Goal: Contribute content: Contribute content

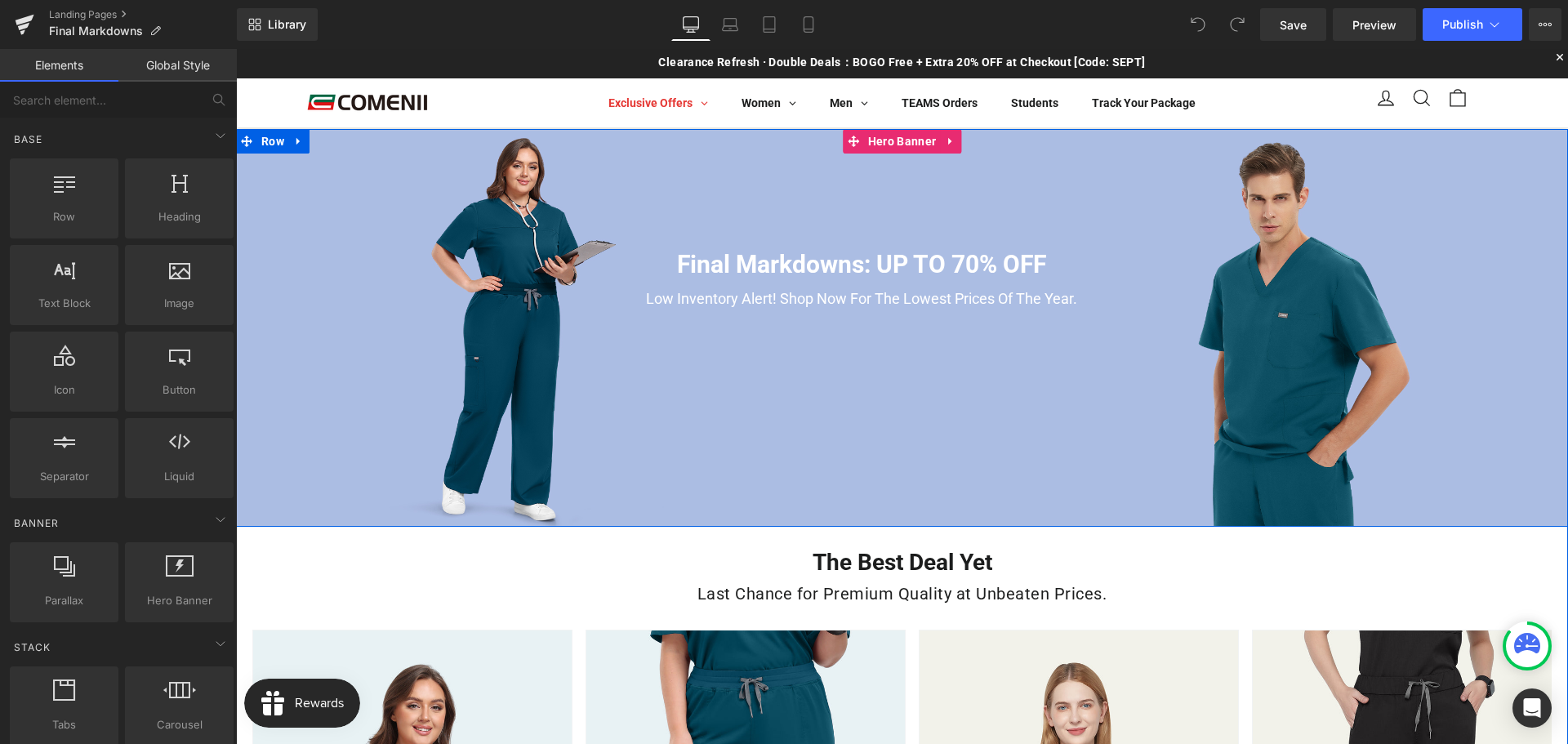
click at [431, 143] on div "Final Markdowns: UP TO 70% OFF Heading Low Inventory Alert! Shop Now For The Lo…" at bounding box center [903, 328] width 1332 height 398
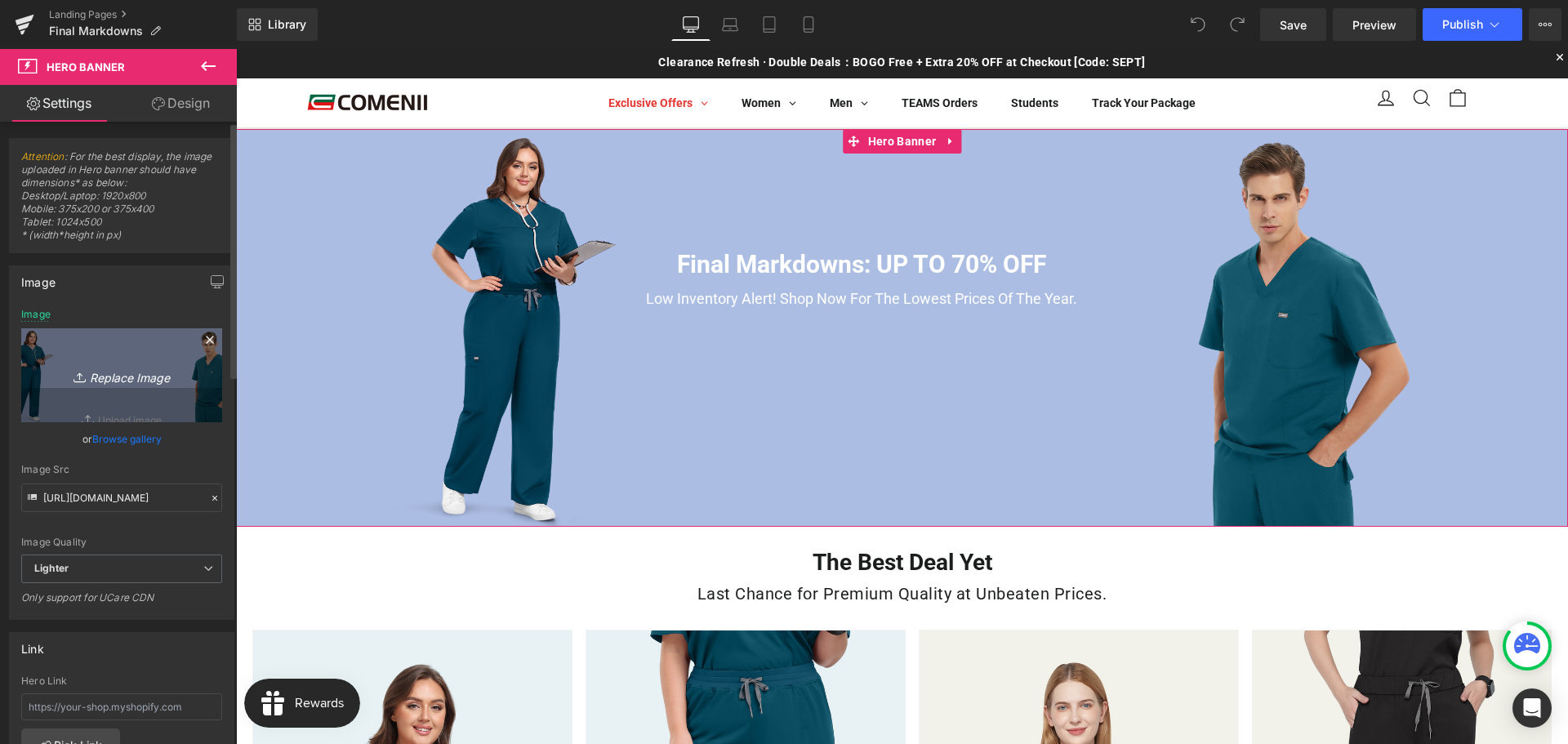
click at [119, 384] on icon "Replace Image" at bounding box center [122, 375] width 131 height 21
type input "C:\fakepath\活动页电脑的.jpg"
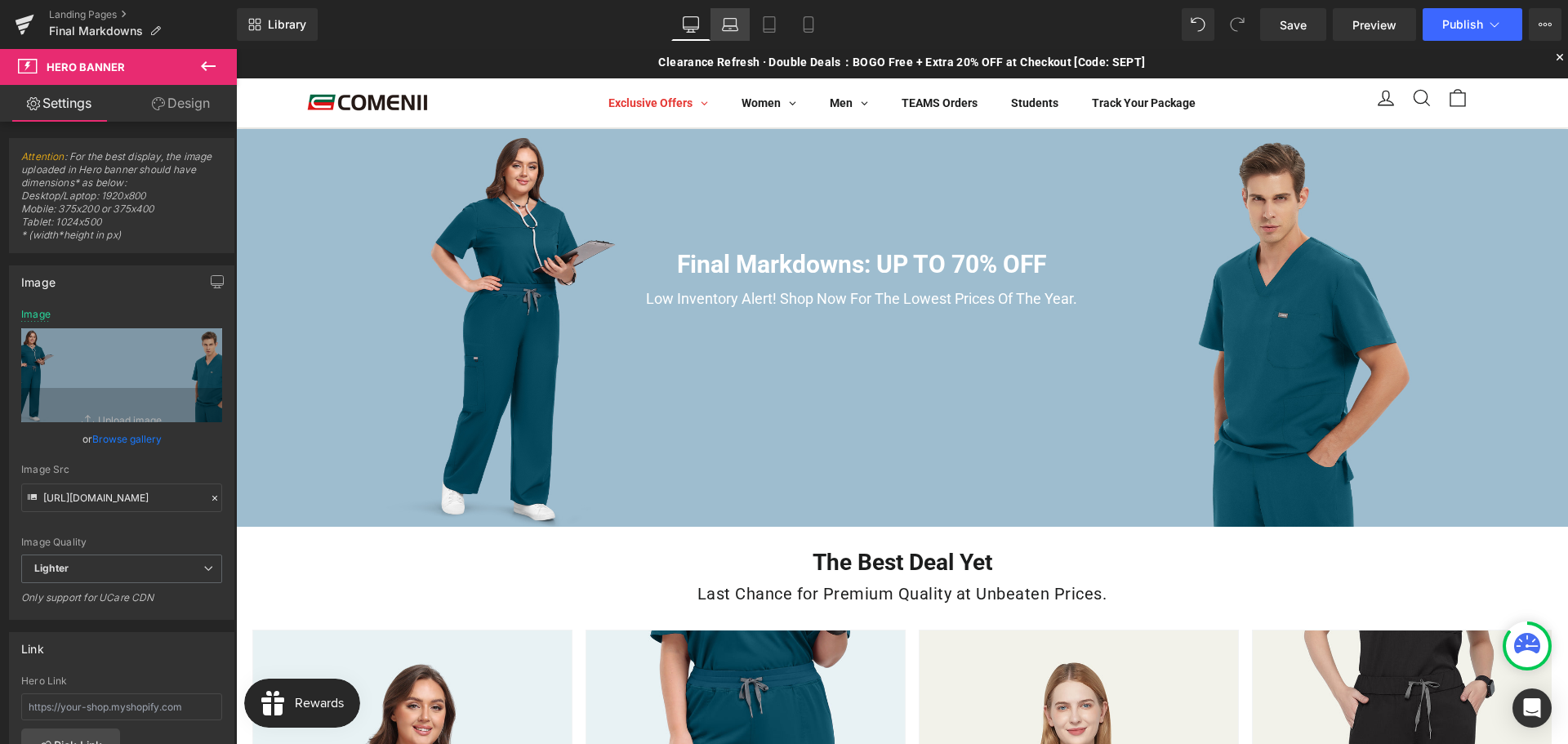
click at [735, 20] on icon at bounding box center [730, 25] width 17 height 17
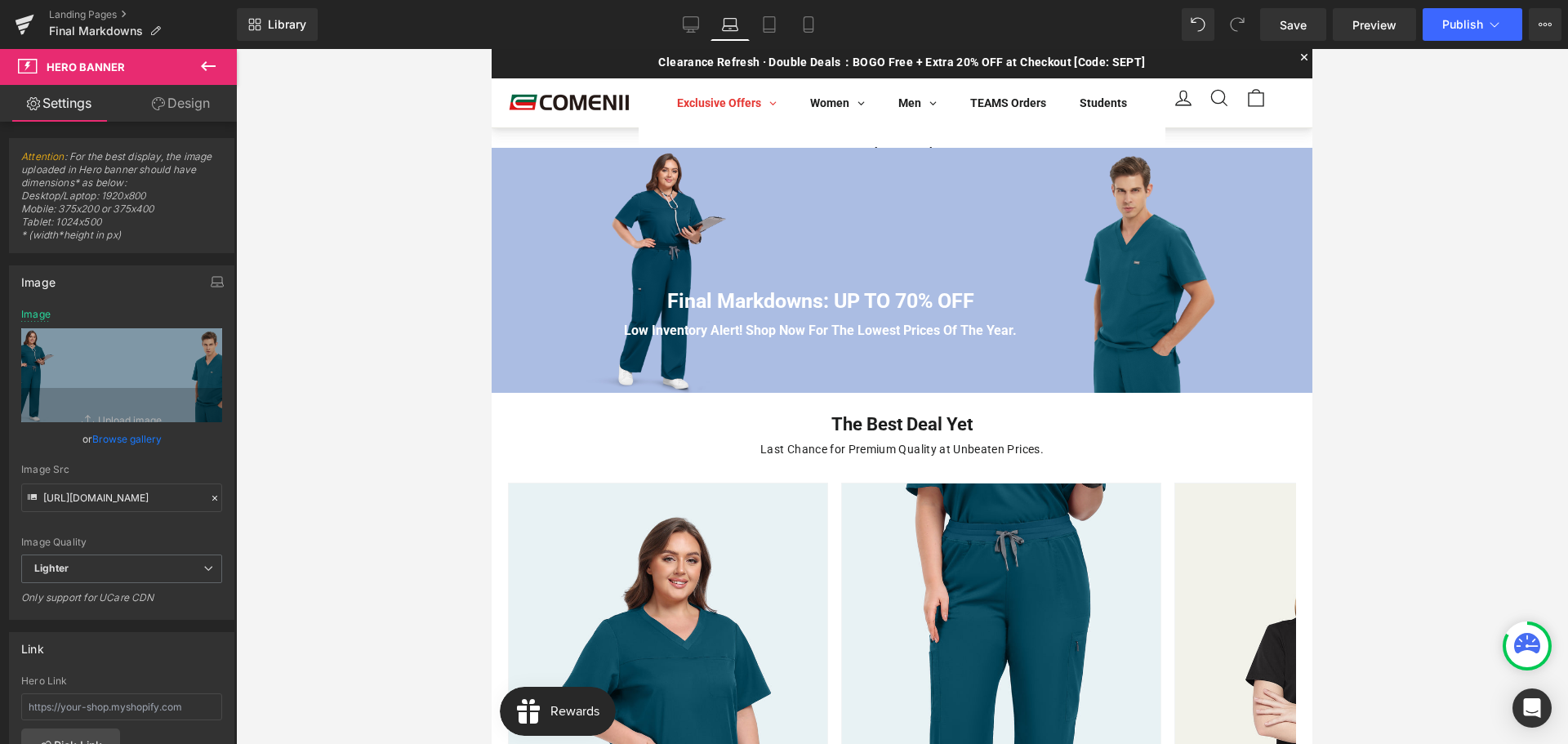
type input "[URL][DOMAIN_NAME]"
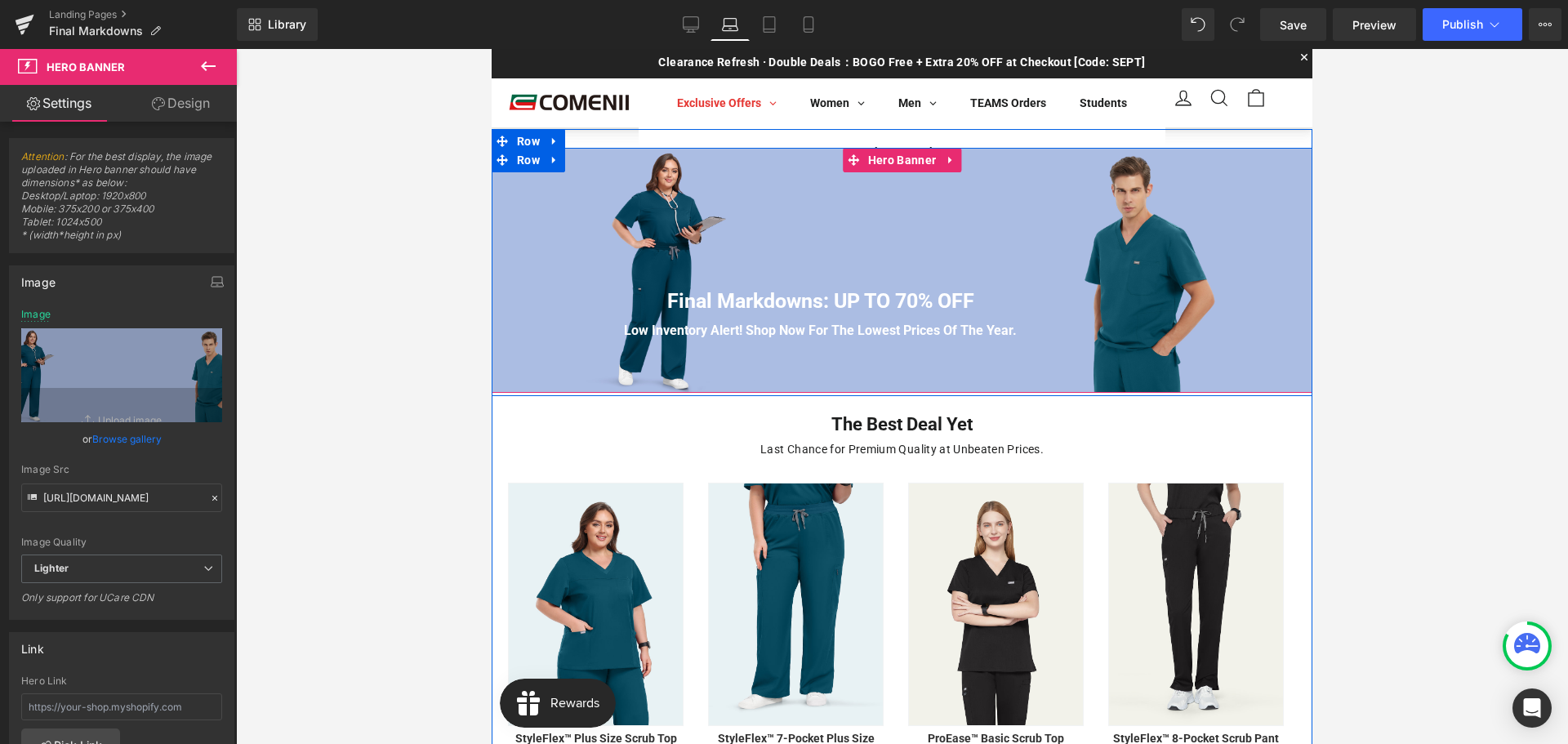
click at [785, 196] on div "Final Markdowns: UP TO 70% OFF Heading Low Inventory Alert! Shop Now For The Lo…" at bounding box center [903, 270] width 821 height 245
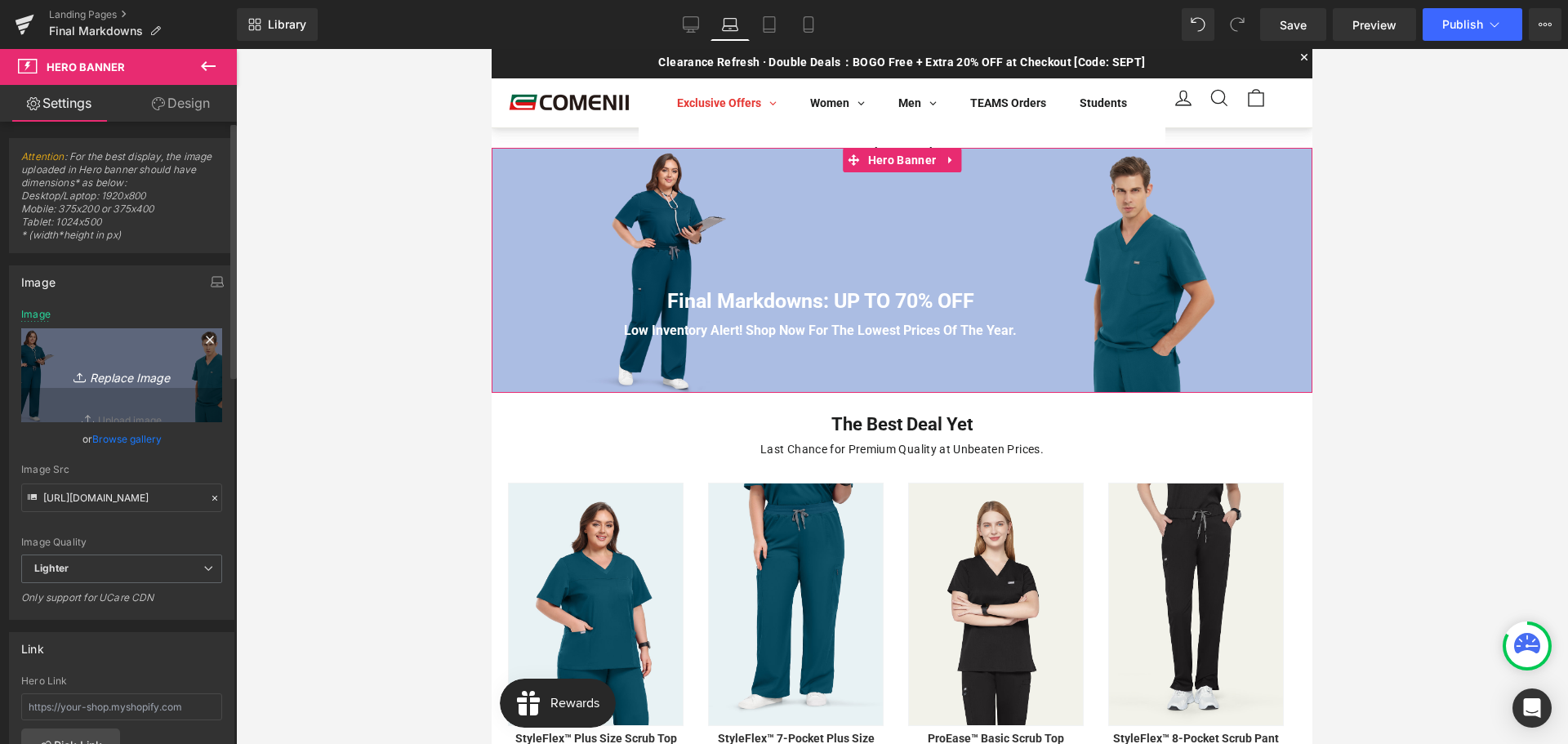
click at [120, 374] on icon "Replace Image" at bounding box center [122, 375] width 131 height 21
type input "C:\fakepath\活动页电脑的.jpg"
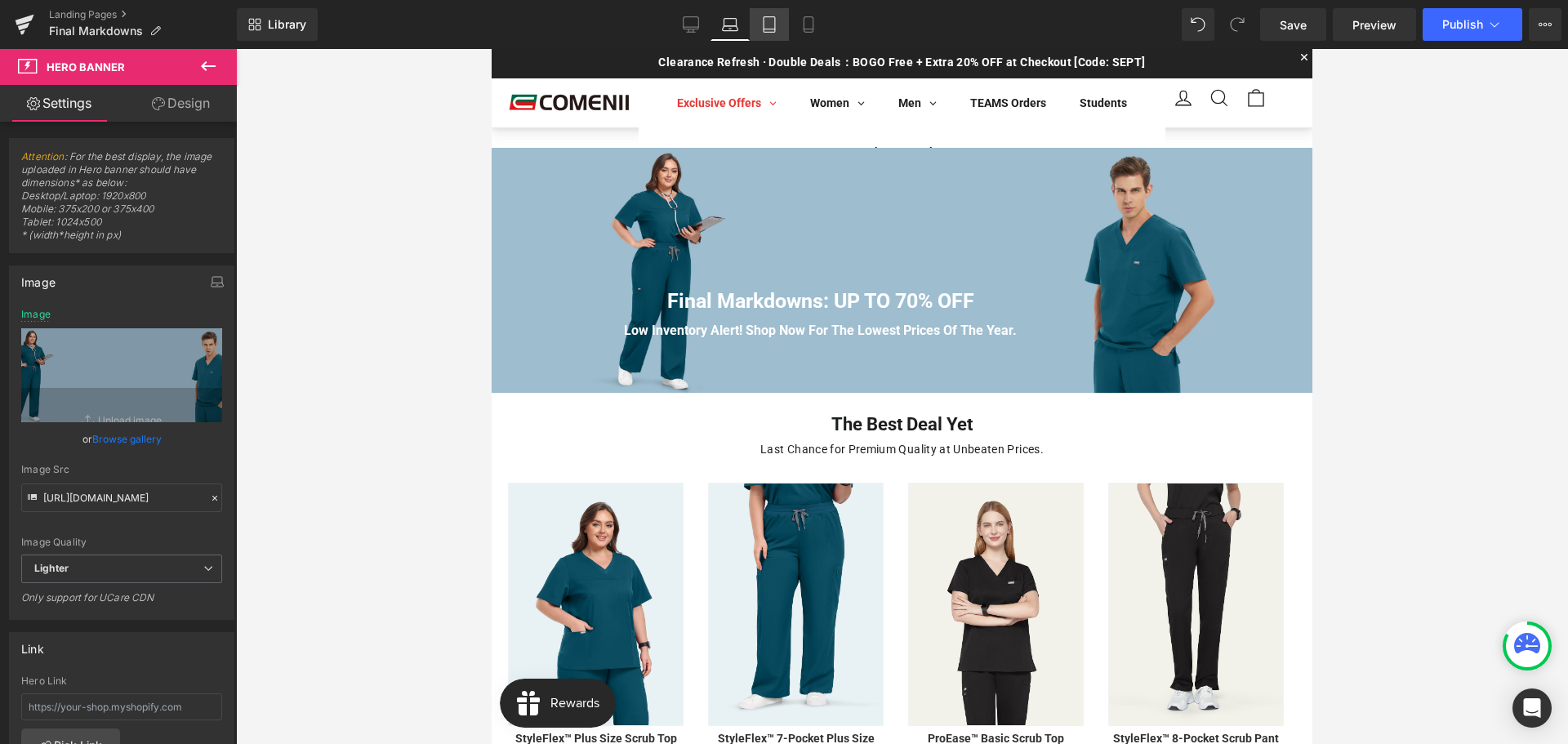
click at [777, 23] on link "Tablet" at bounding box center [769, 24] width 39 height 32
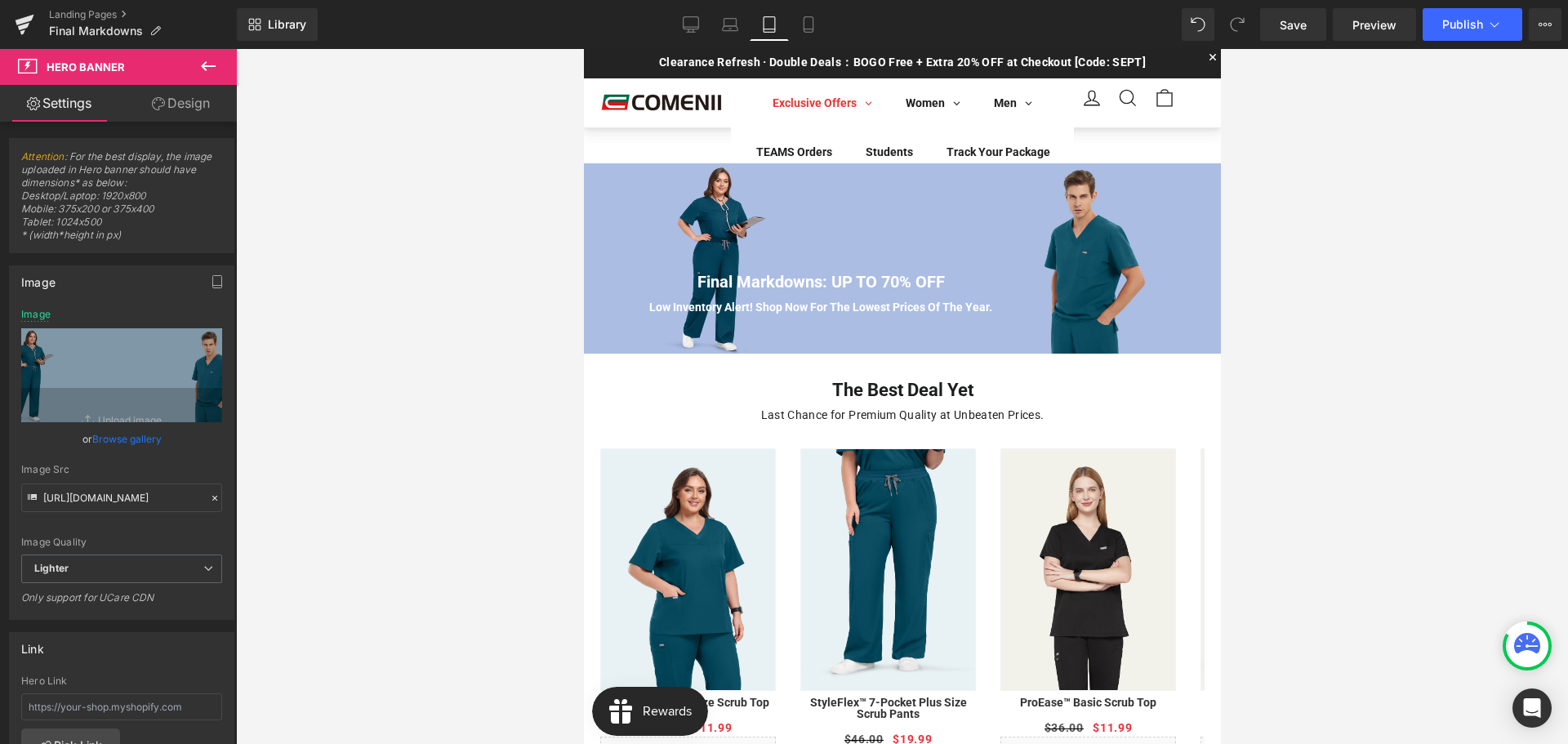
scroll to position [16, 0]
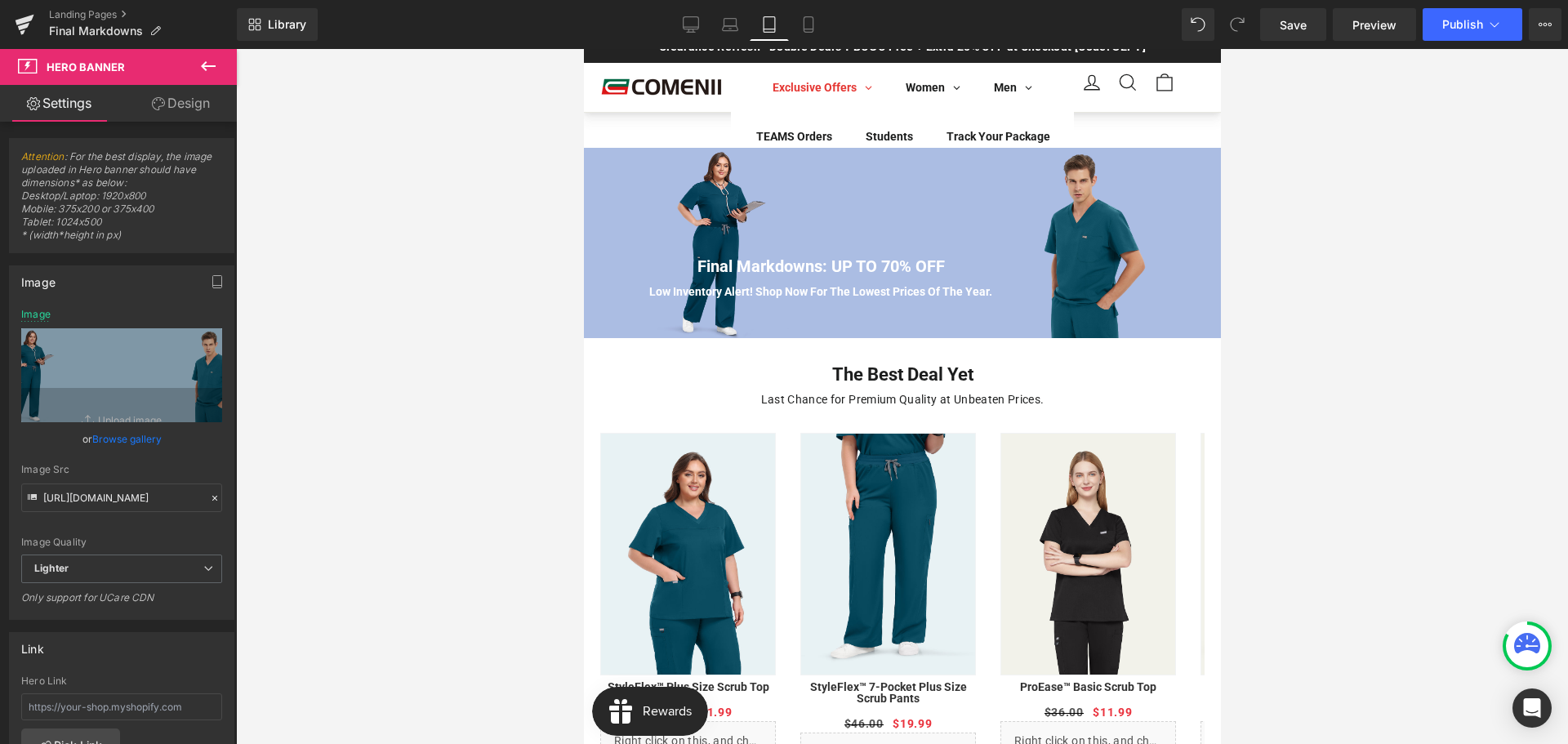
type input "[URL][DOMAIN_NAME]"
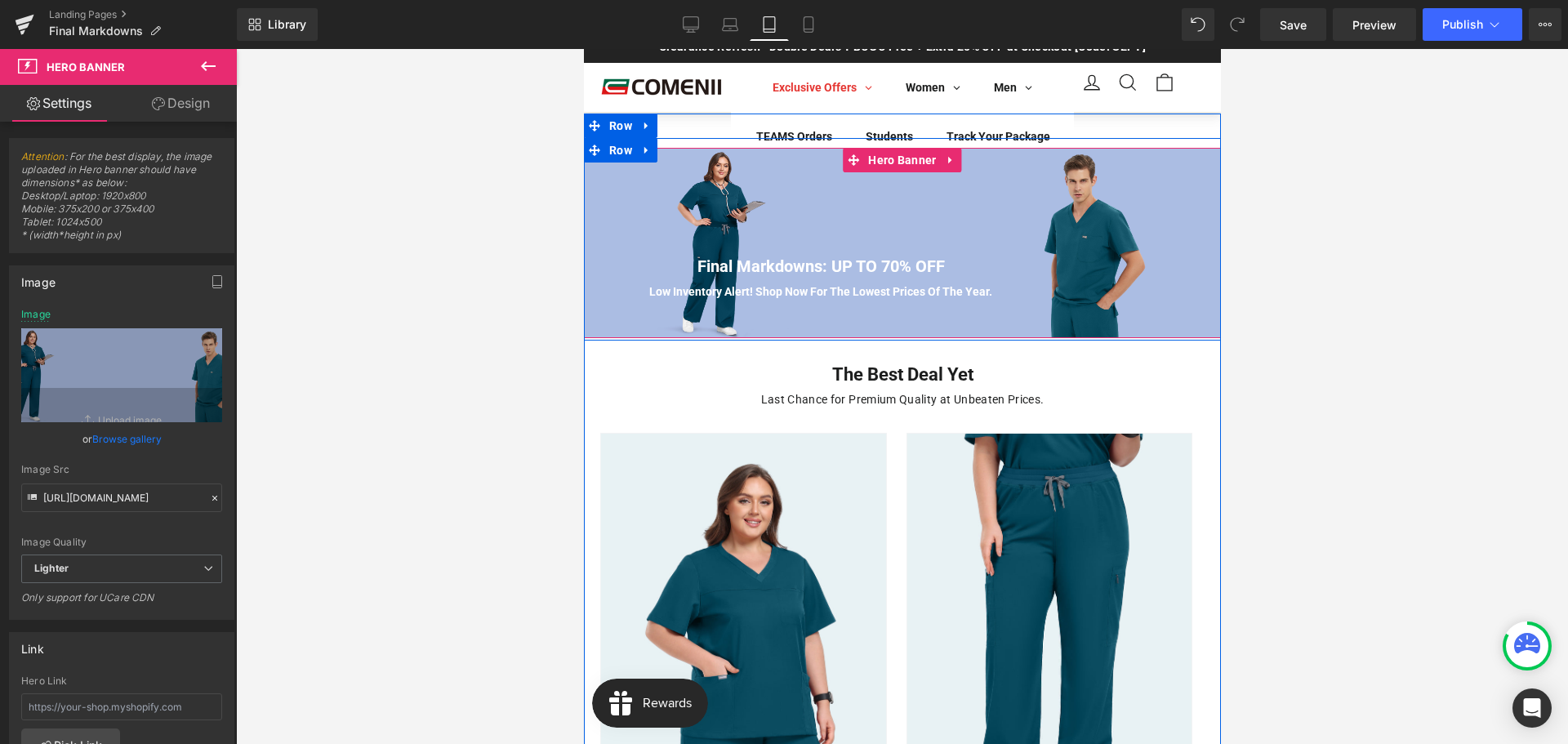
click at [658, 191] on div "Final Markdowns: UP TO 70% OFF Heading Low Inventory Alert! Shop Now For The Lo…" at bounding box center [902, 242] width 637 height 190
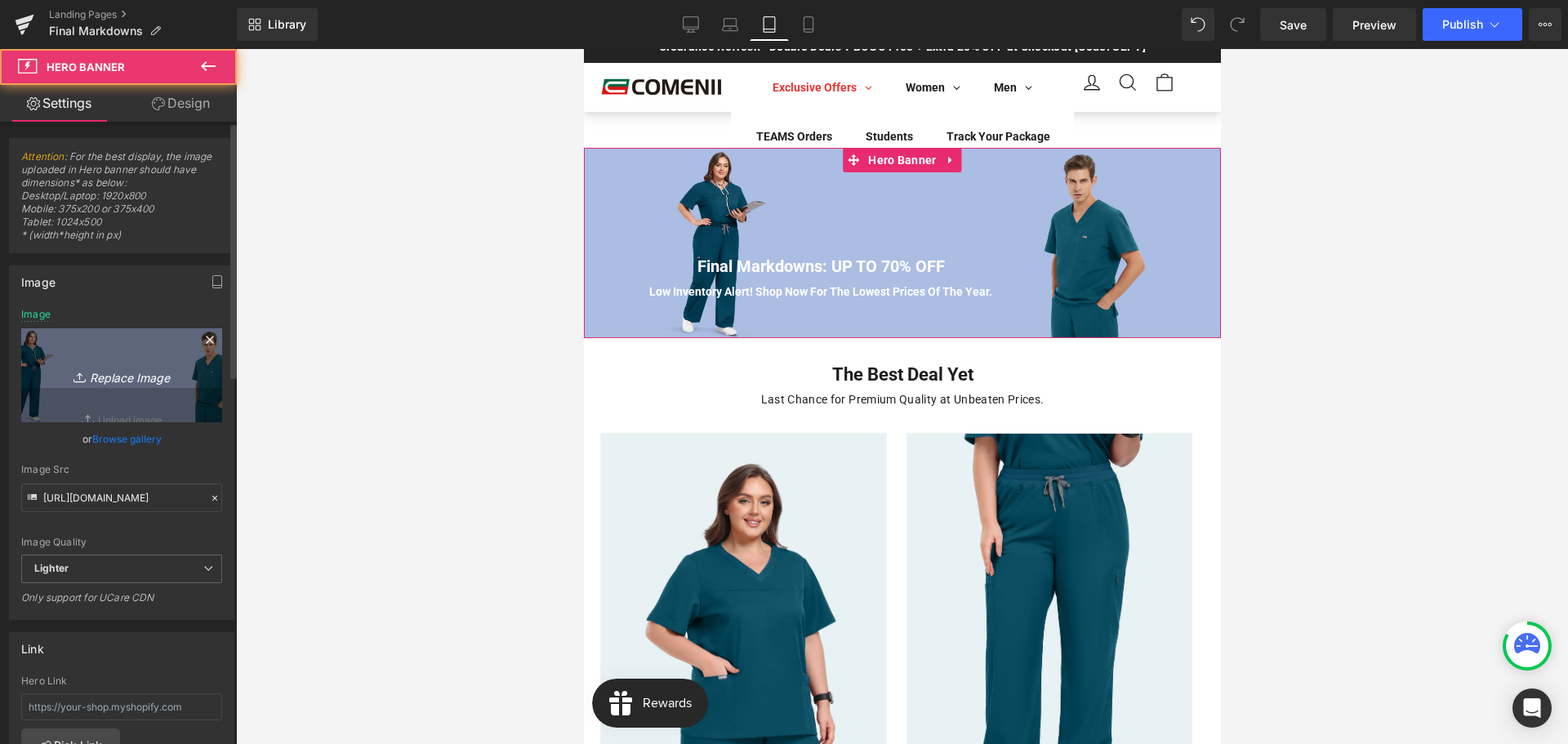
click at [129, 379] on icon "Replace Image" at bounding box center [122, 375] width 131 height 21
type input "C:\fakepath\活动页电脑的.jpg"
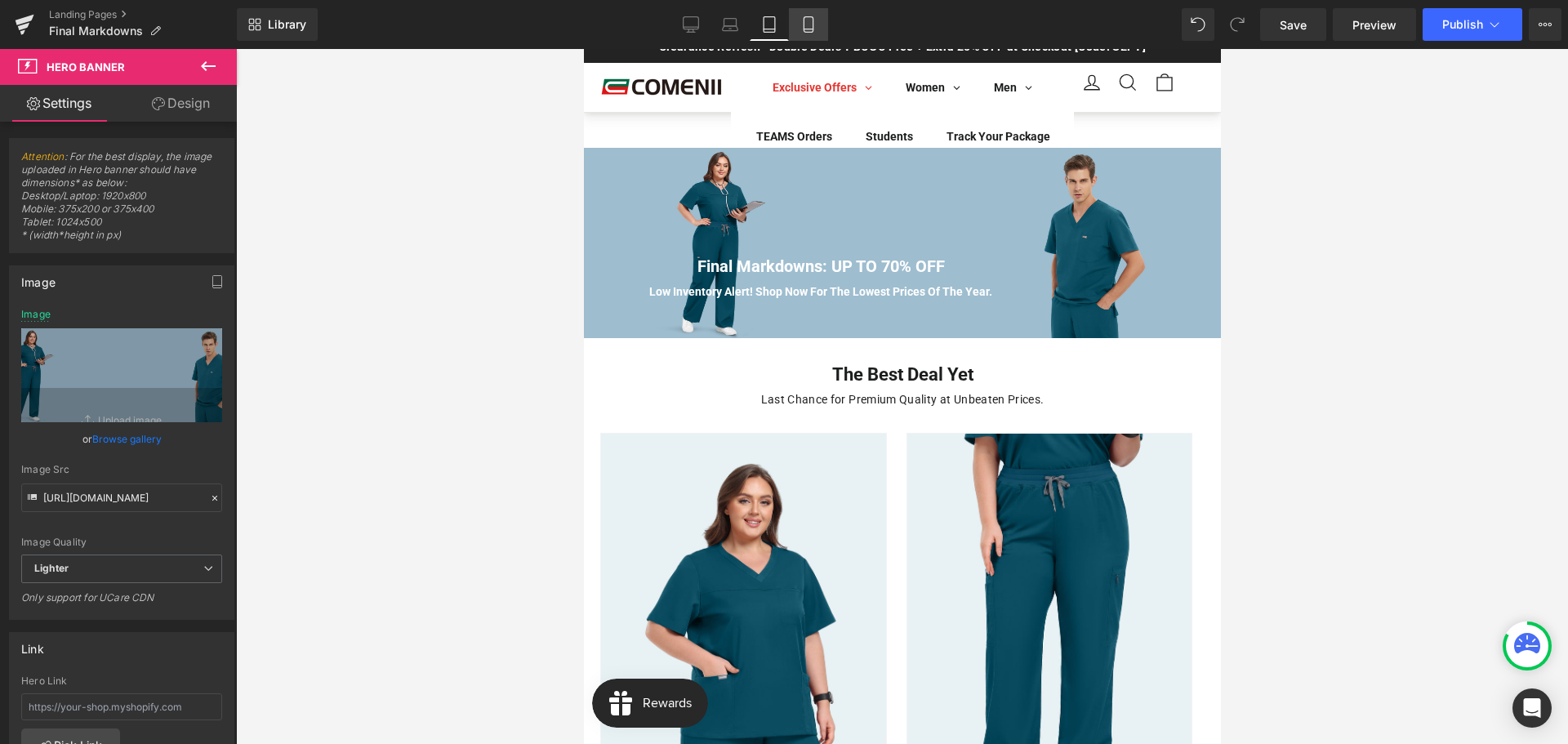
click at [813, 24] on icon at bounding box center [809, 25] width 17 height 17
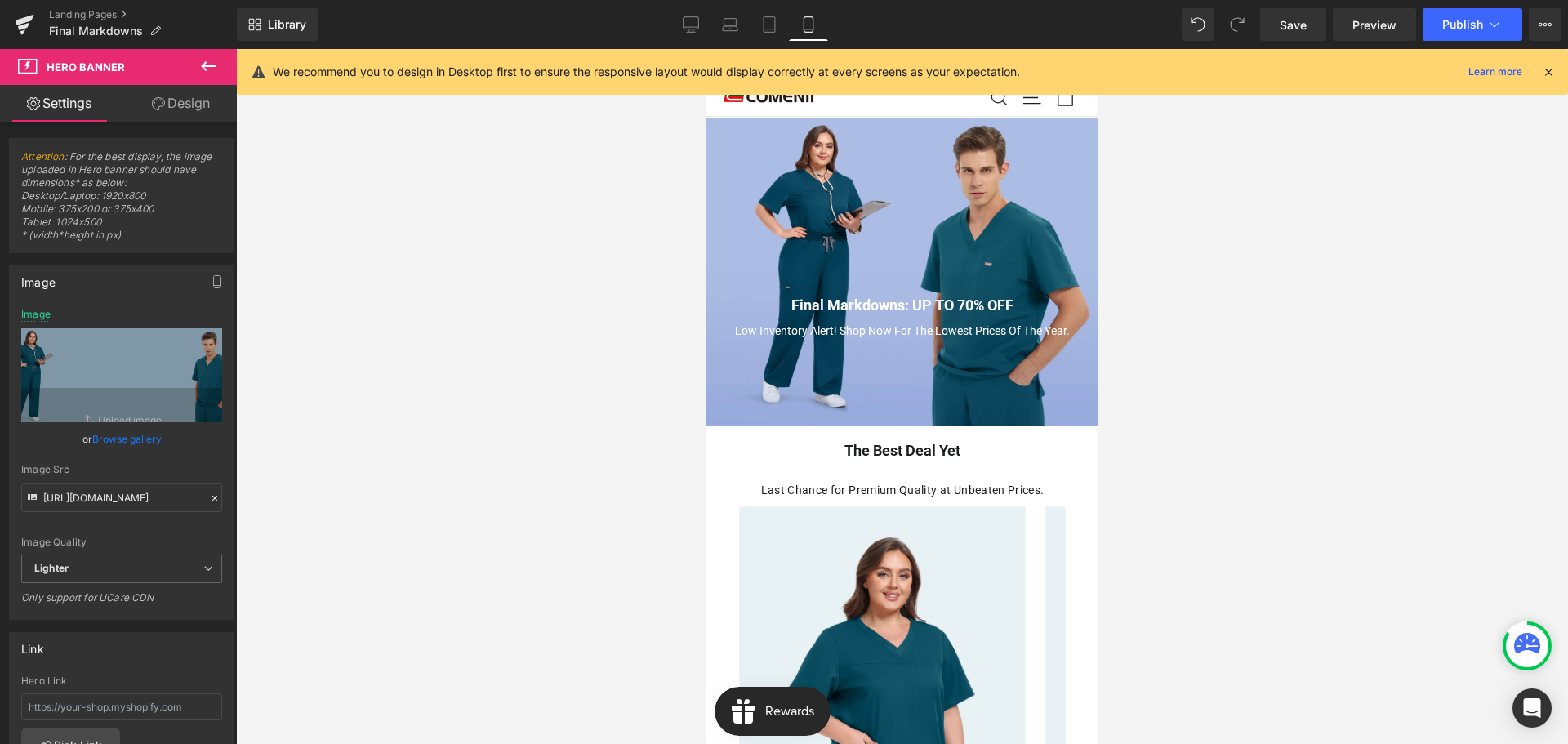
scroll to position [0, 0]
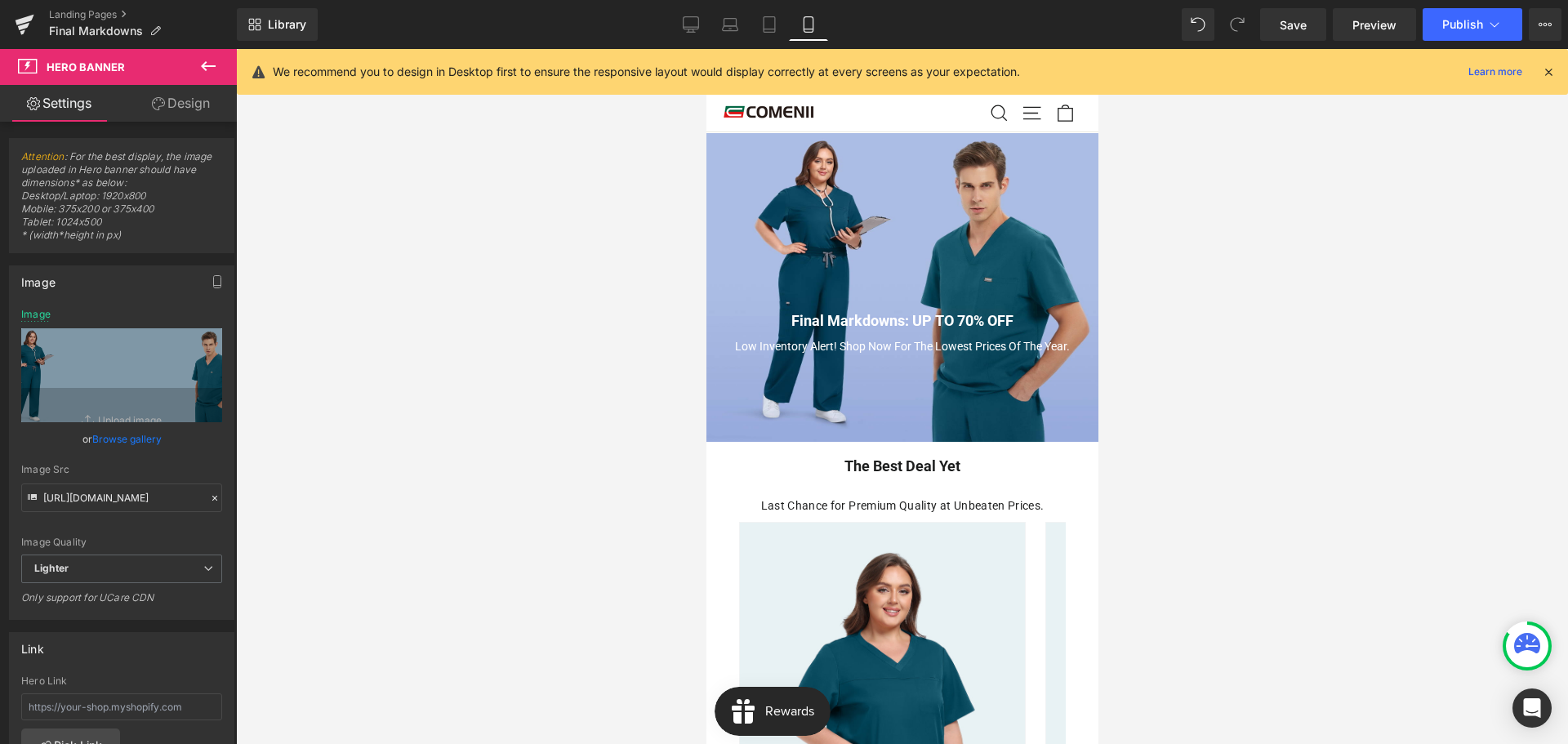
type input "[URL][DOMAIN_NAME]"
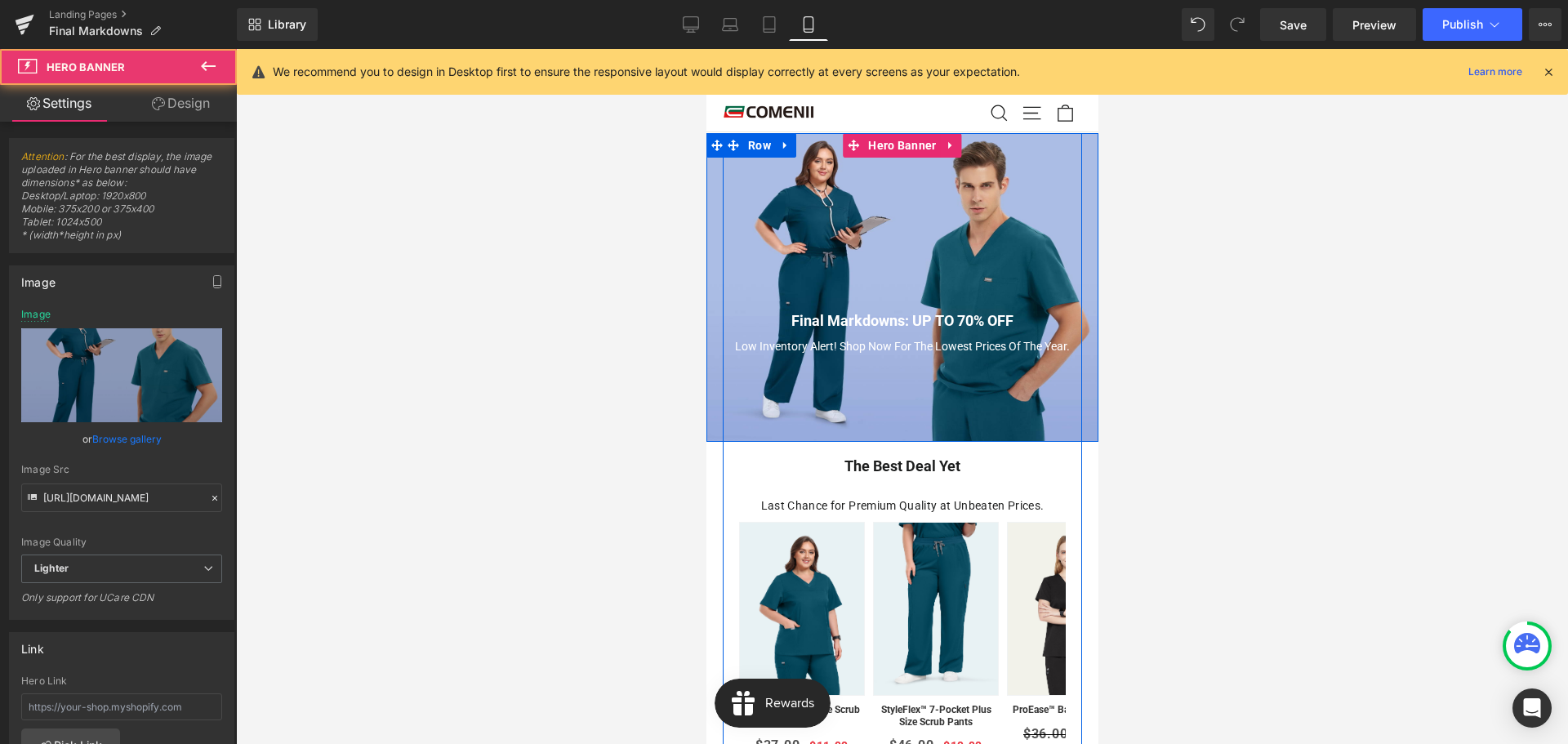
click at [806, 173] on div "Final Markdowns: UP TO 70% OFF Heading Low Inventory Alert! Shop Now For The Lo…" at bounding box center [902, 287] width 392 height 309
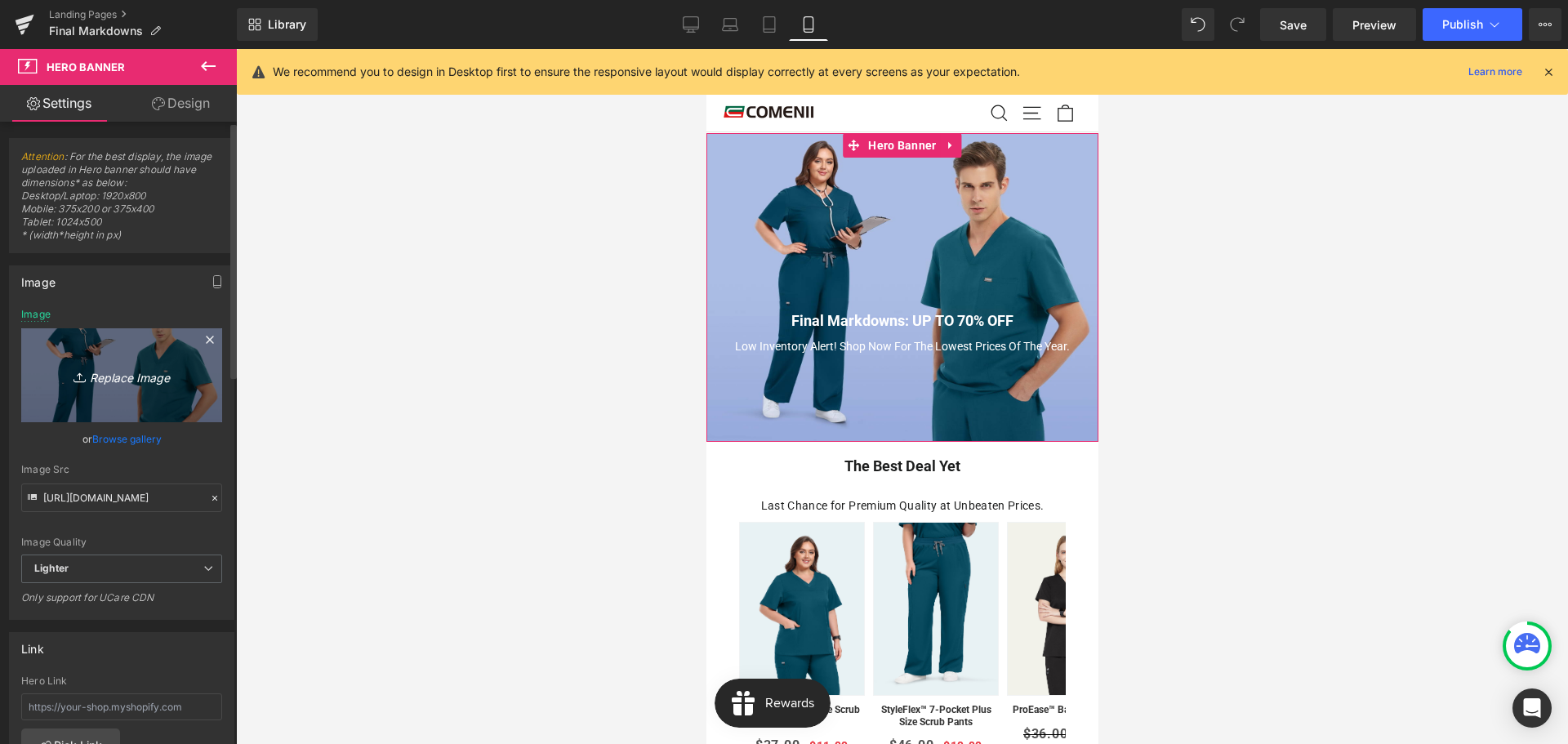
click at [105, 380] on icon "Replace Image" at bounding box center [122, 375] width 131 height 21
type input "C:\fakepath\活动页手机端.jpg"
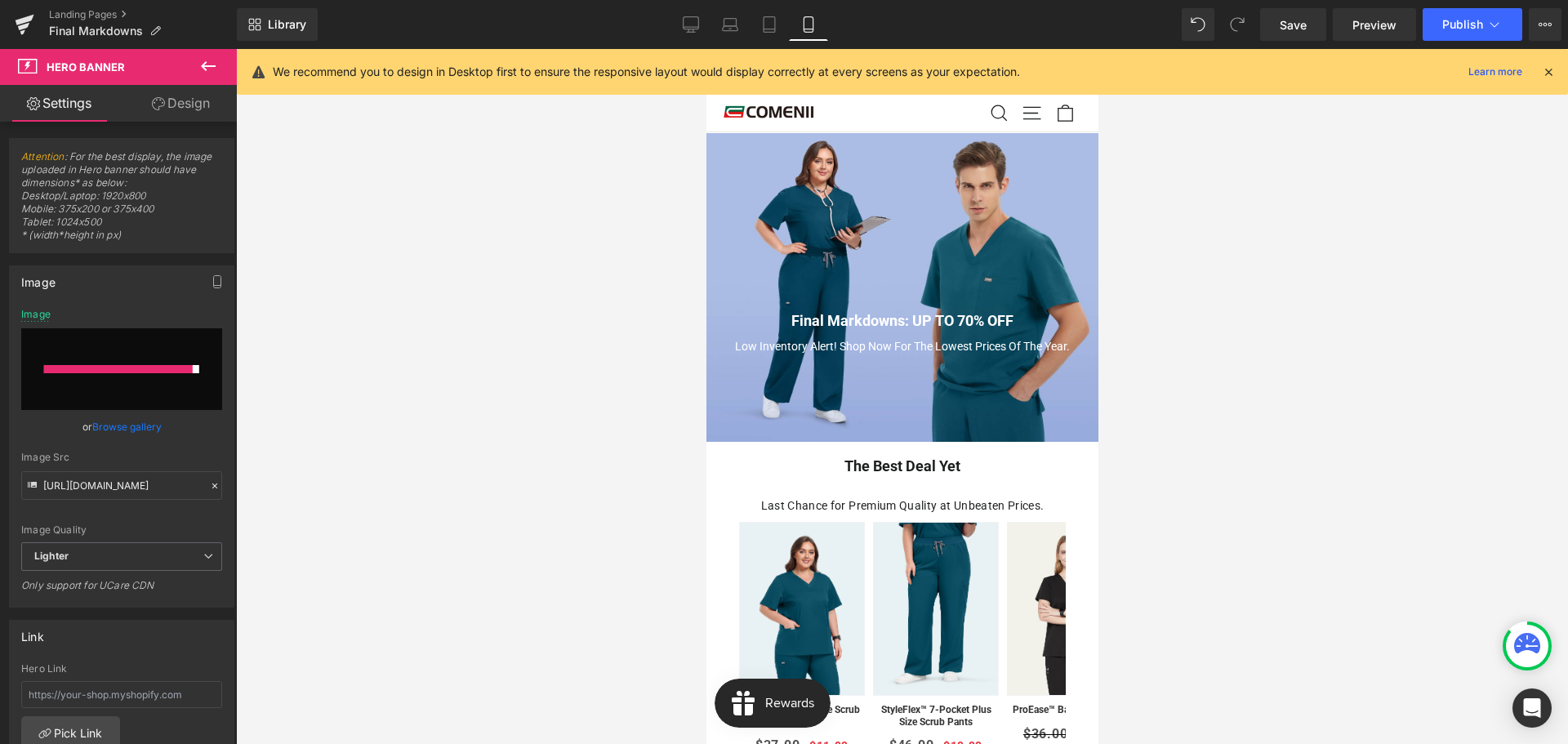
type input "[URL][DOMAIN_NAME]"
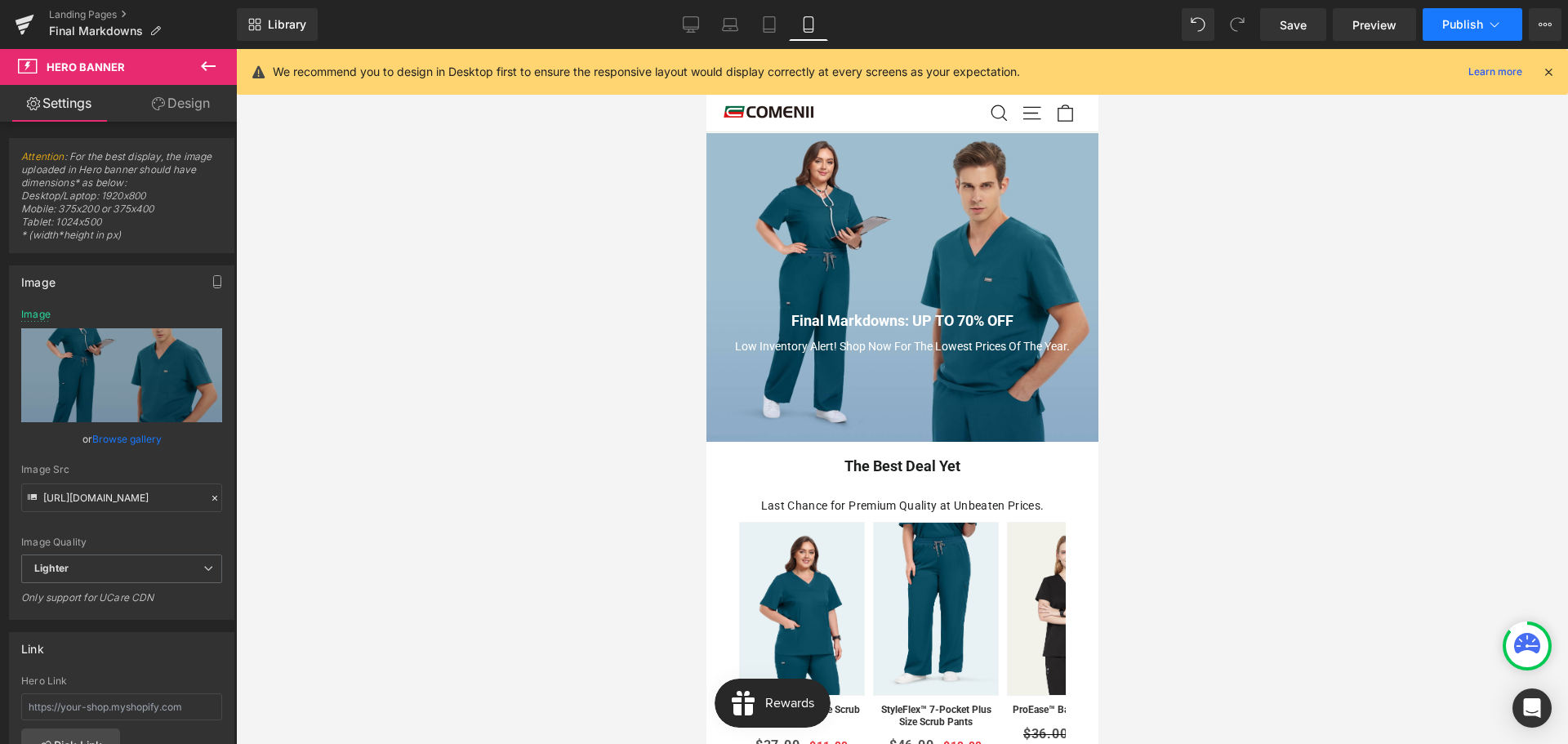
click at [1455, 15] on button "Publish" at bounding box center [1473, 24] width 100 height 32
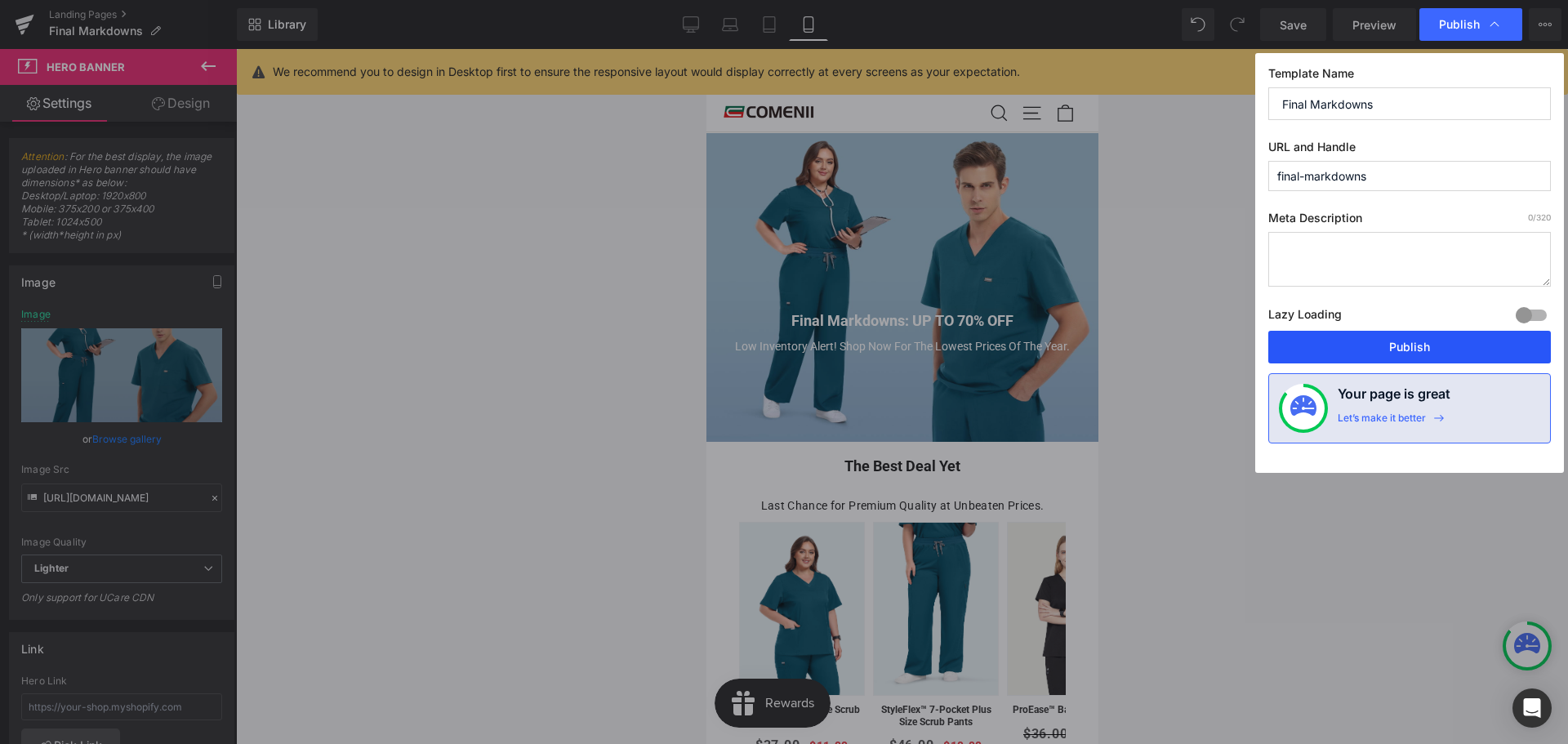
drag, startPoint x: 1374, startPoint y: 343, endPoint x: 1188, endPoint y: 387, distance: 191.1
click at [1374, 343] on button "Publish" at bounding box center [1410, 347] width 283 height 32
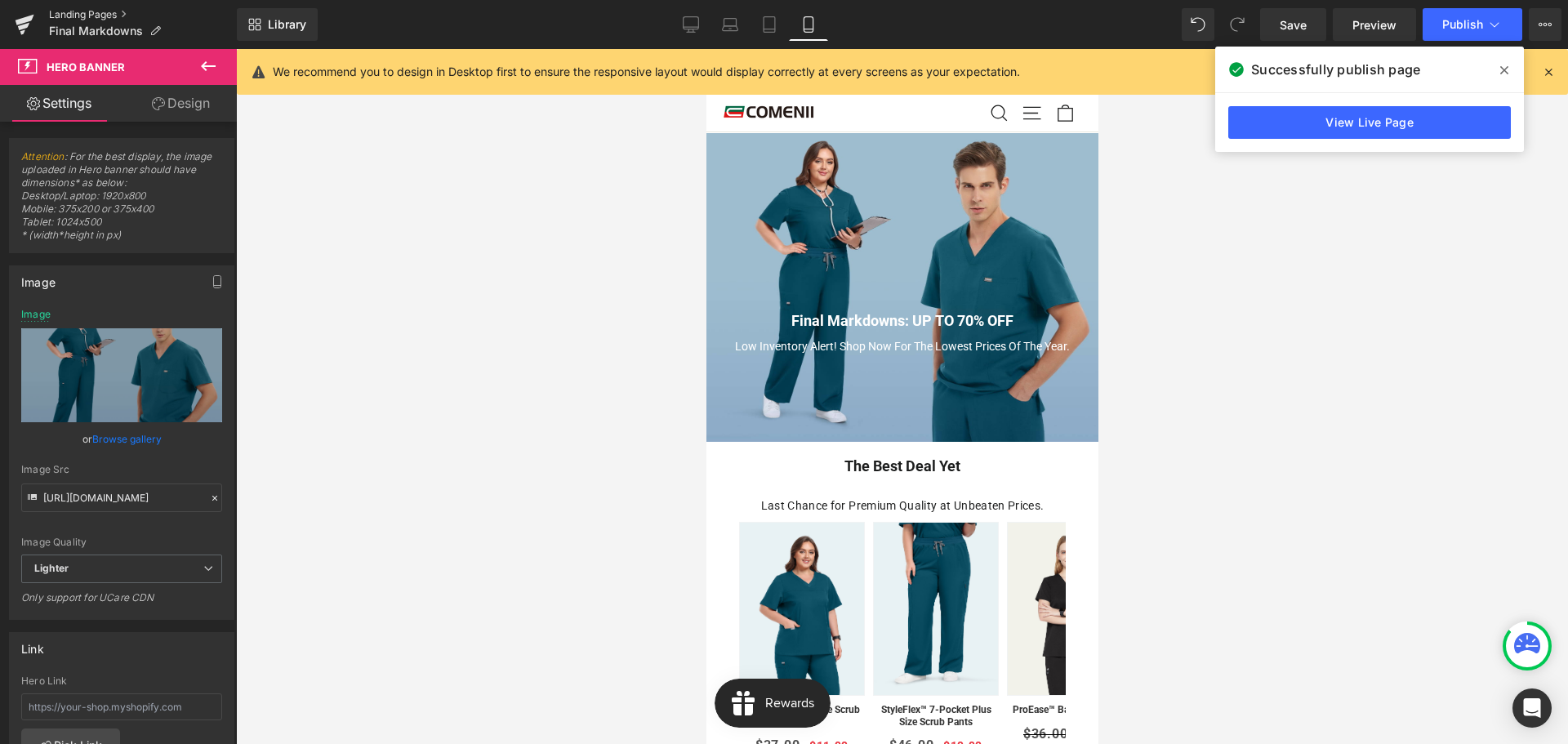
click at [66, 15] on link "Landing Pages" at bounding box center [143, 15] width 187 height 13
